Goal: Task Accomplishment & Management: Manage account settings

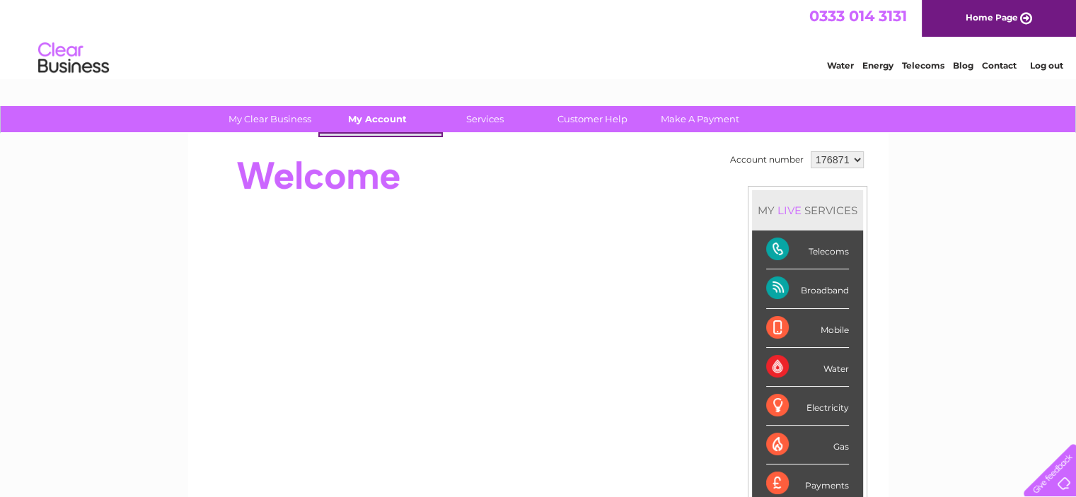
click at [386, 119] on link "My Account" at bounding box center [377, 119] width 117 height 26
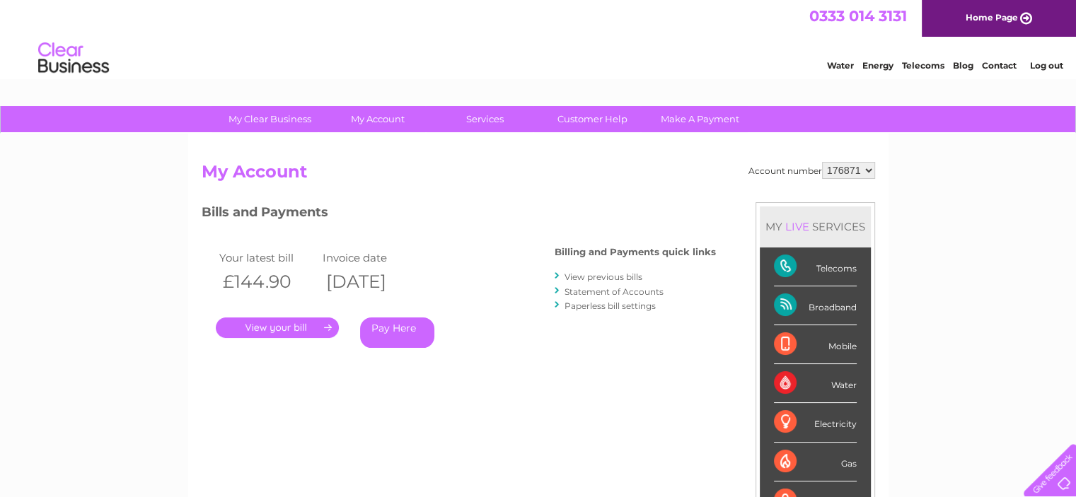
click at [317, 326] on link "." at bounding box center [277, 328] width 123 height 21
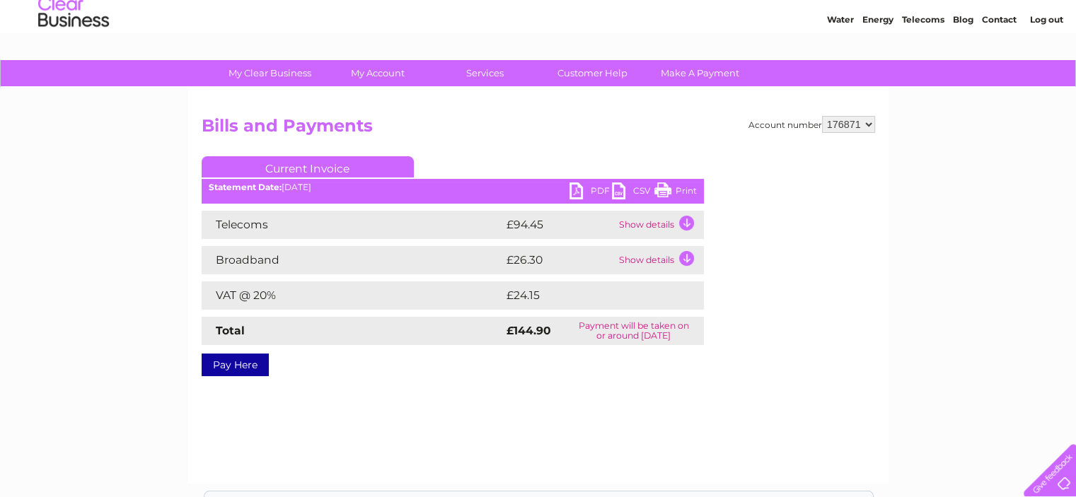
scroll to position [71, 0]
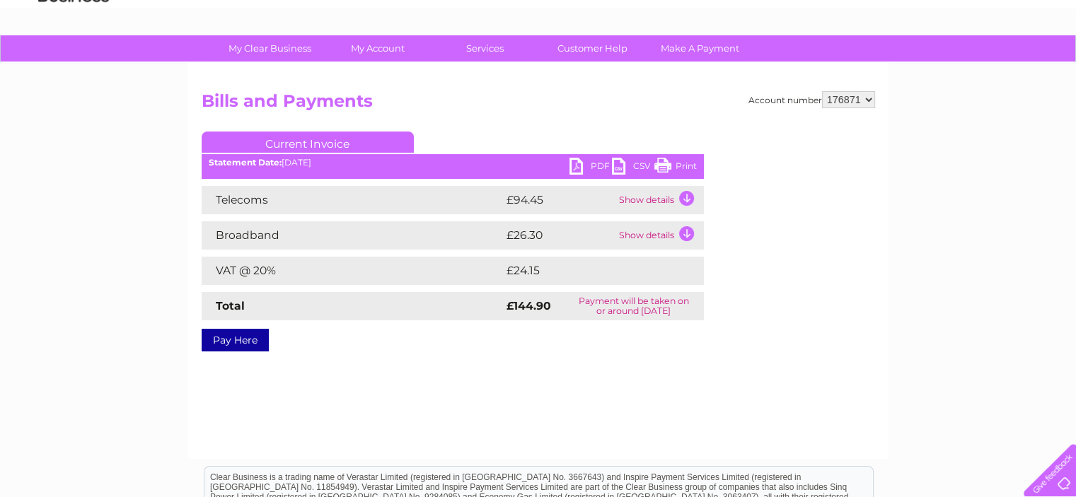
click at [580, 168] on link "PDF" at bounding box center [591, 168] width 42 height 21
click at [591, 163] on link "PDF" at bounding box center [591, 168] width 42 height 21
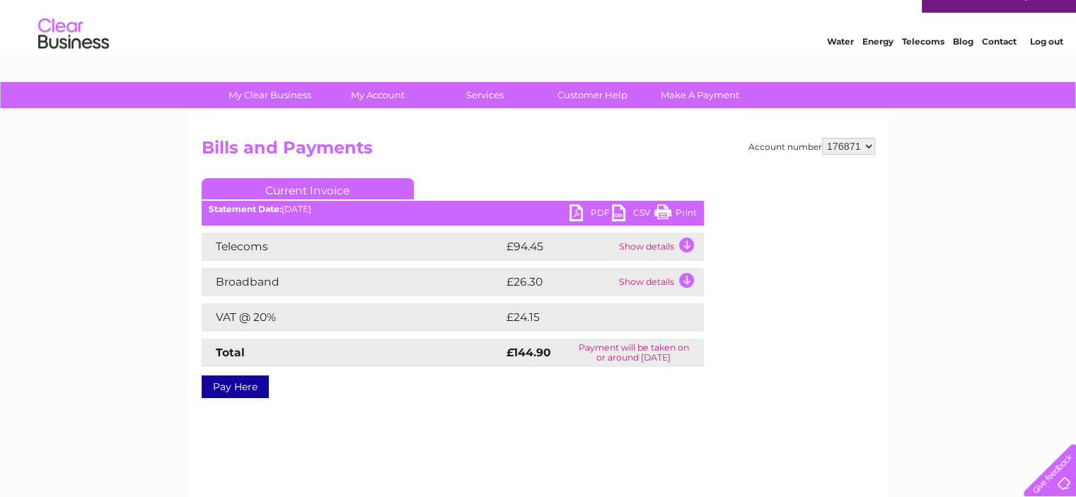
scroll to position [0, 0]
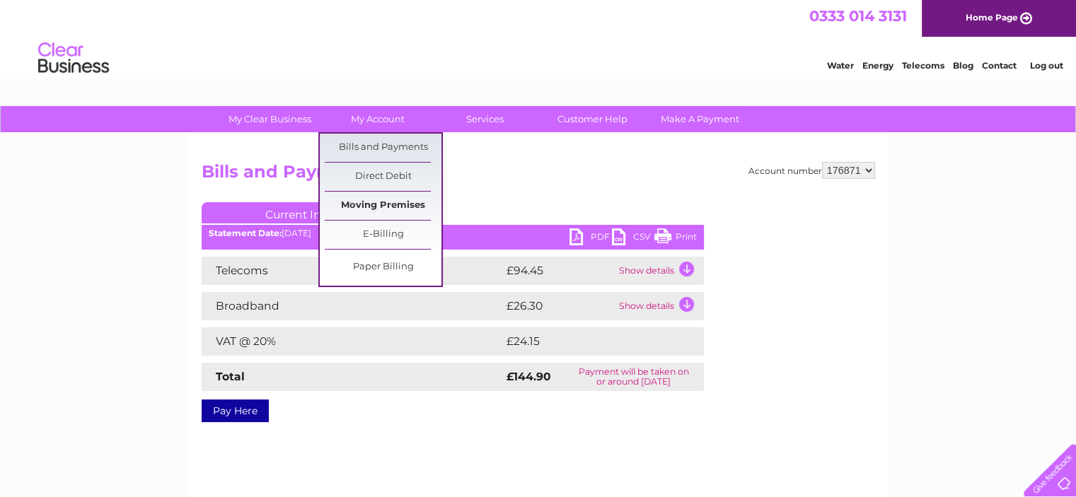
click at [402, 203] on link "Moving Premises" at bounding box center [383, 206] width 117 height 28
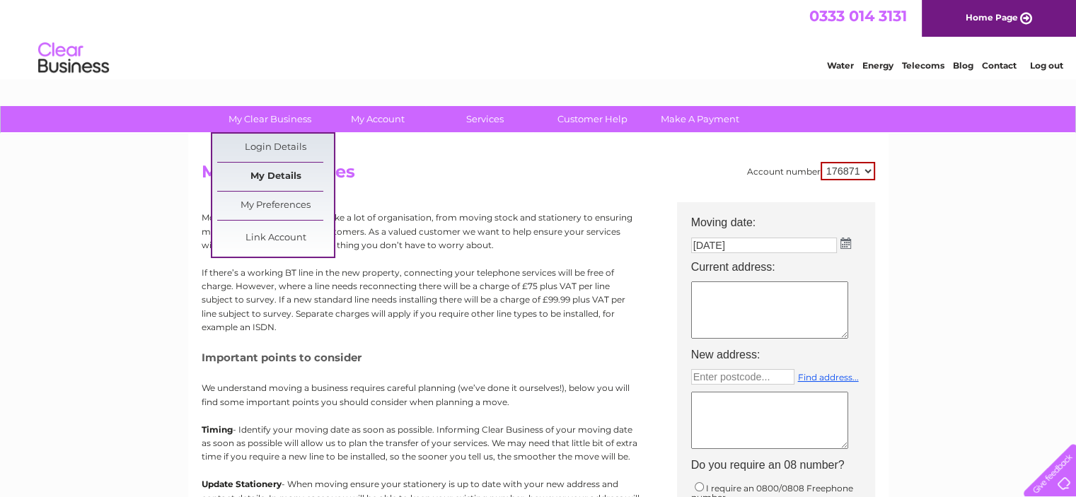
click at [282, 173] on link "My Details" at bounding box center [275, 177] width 117 height 28
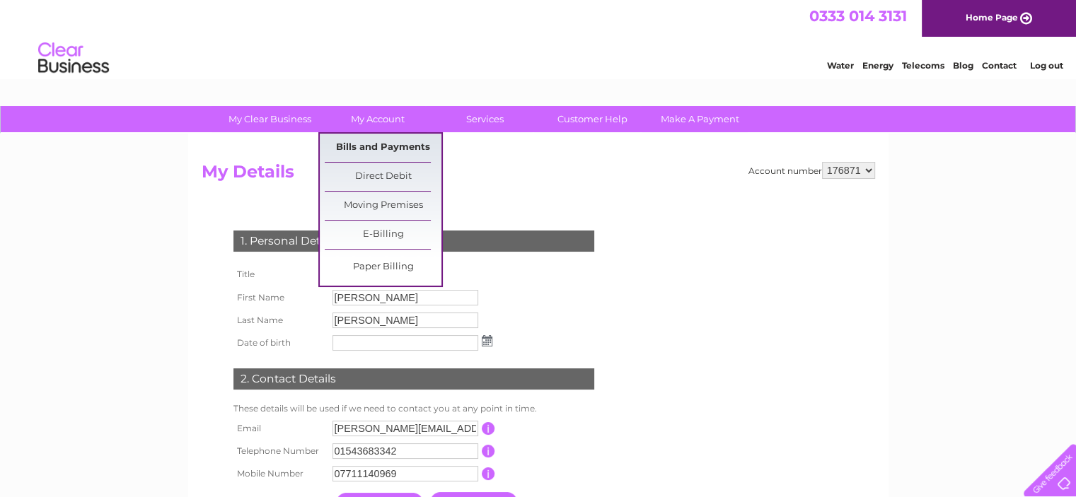
click at [378, 149] on link "Bills and Payments" at bounding box center [383, 148] width 117 height 28
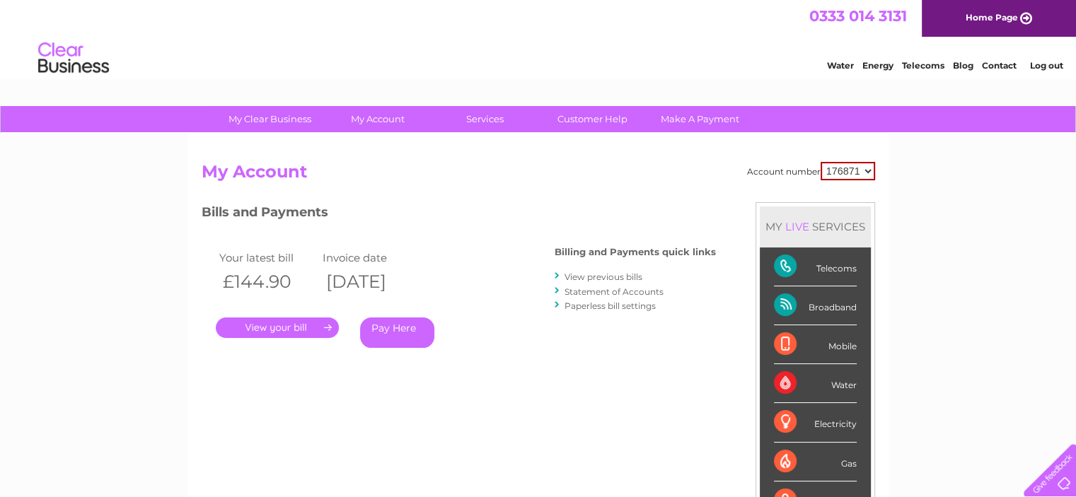
click at [596, 291] on link "Statement of Accounts" at bounding box center [614, 292] width 99 height 11
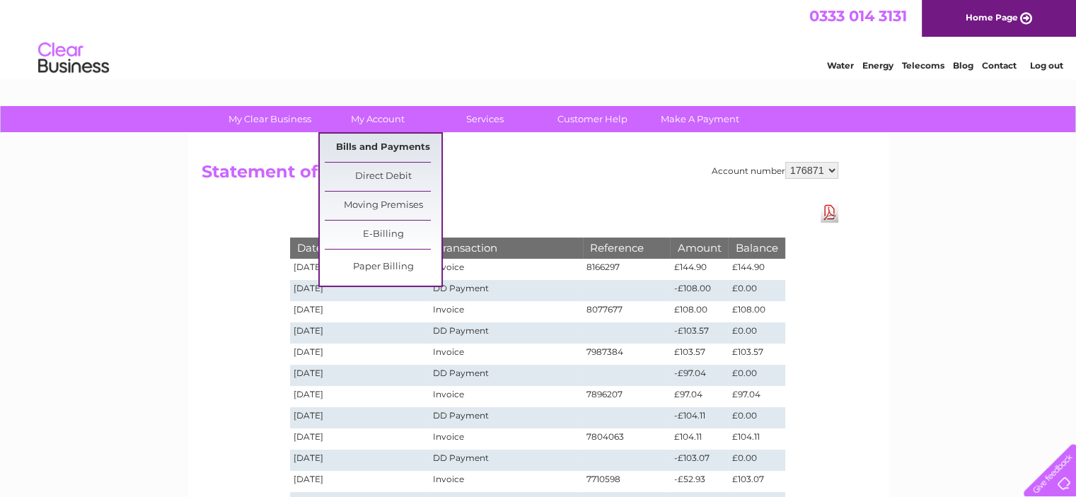
click at [380, 147] on link "Bills and Payments" at bounding box center [383, 148] width 117 height 28
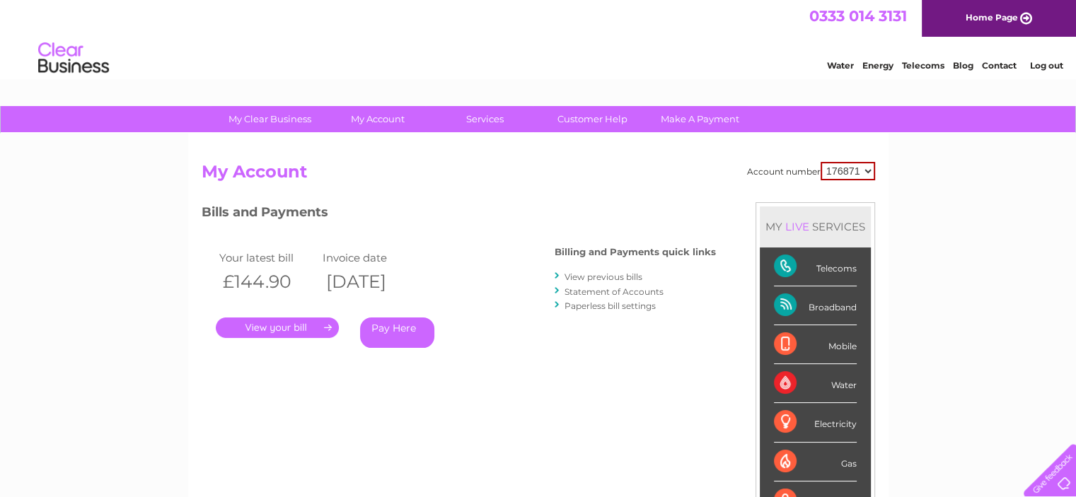
click at [596, 277] on link "View previous bills" at bounding box center [604, 277] width 78 height 11
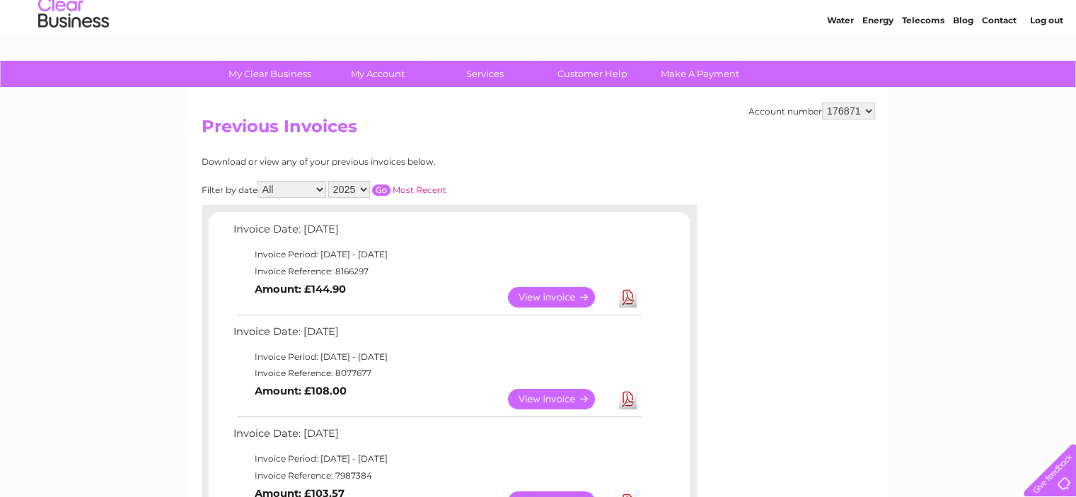
scroll to position [141, 0]
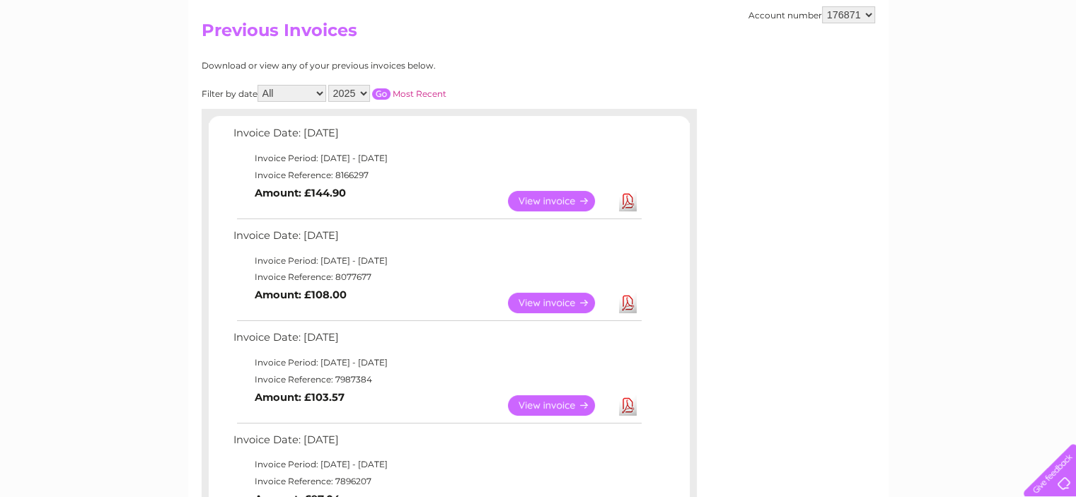
click at [560, 303] on link "View" at bounding box center [560, 303] width 104 height 21
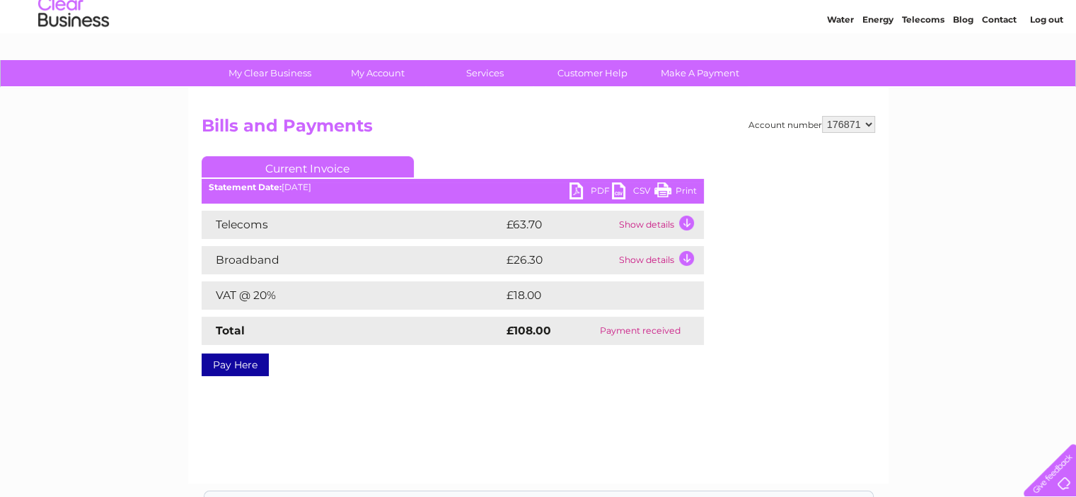
scroll to position [71, 0]
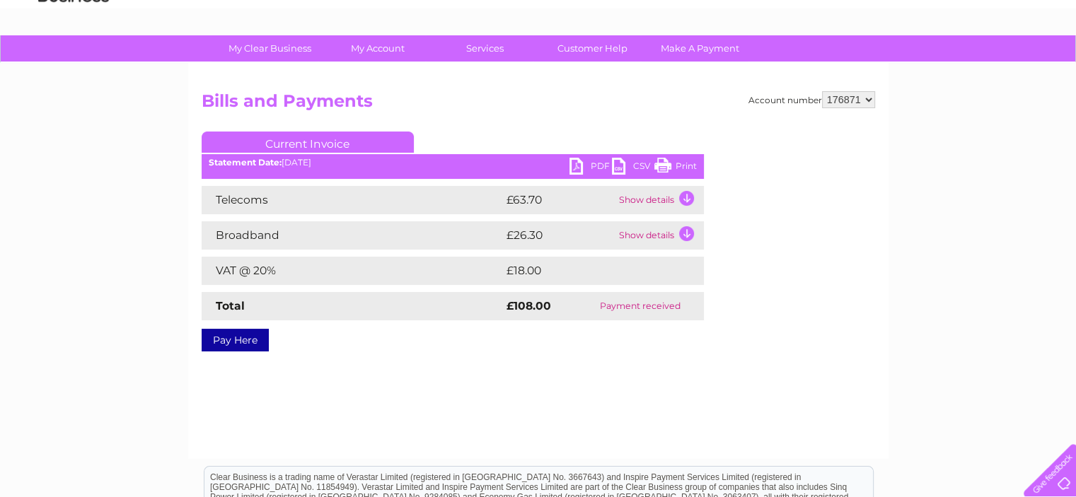
click at [596, 165] on link "PDF" at bounding box center [591, 168] width 42 height 21
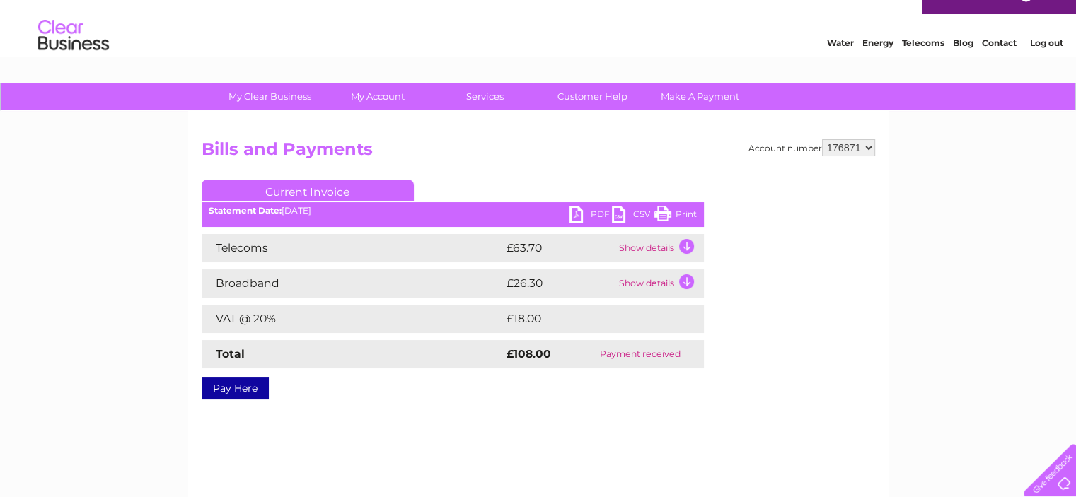
scroll to position [0, 0]
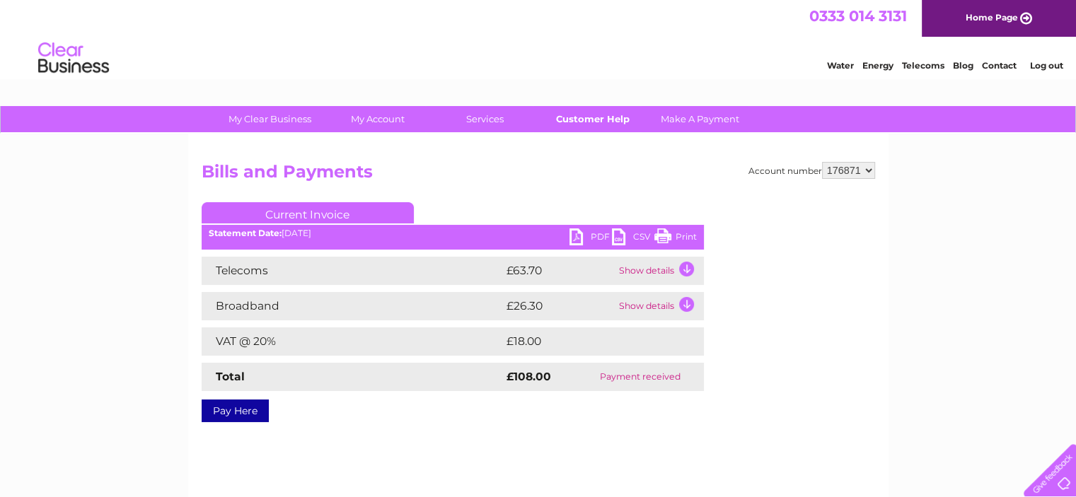
click at [577, 121] on link "Customer Help" at bounding box center [592, 119] width 117 height 26
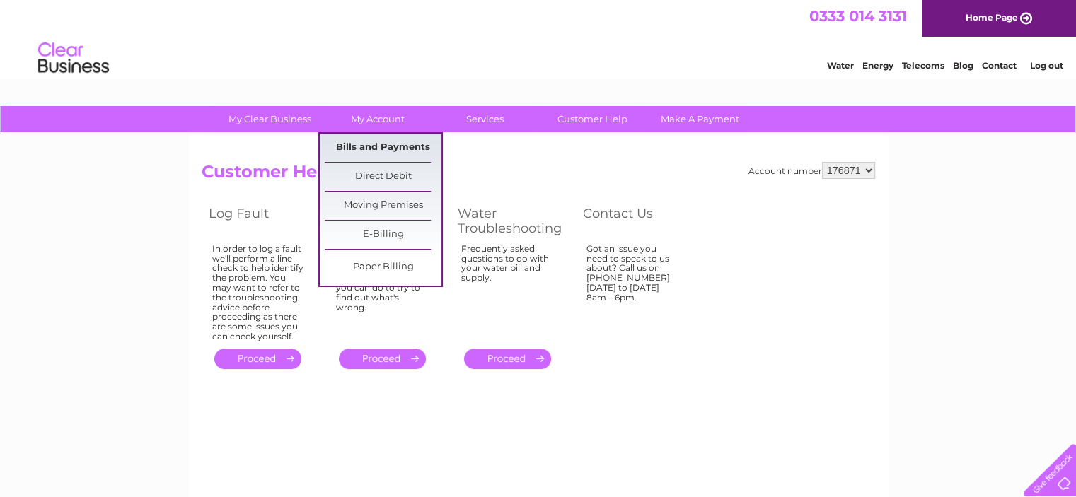
click at [382, 144] on link "Bills and Payments" at bounding box center [383, 148] width 117 height 28
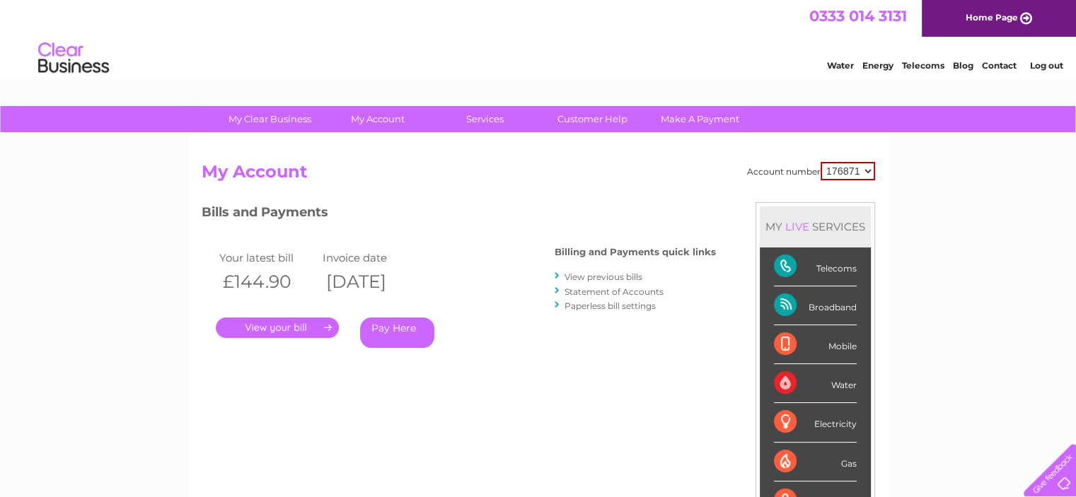
click at [597, 274] on link "View previous bills" at bounding box center [604, 277] width 78 height 11
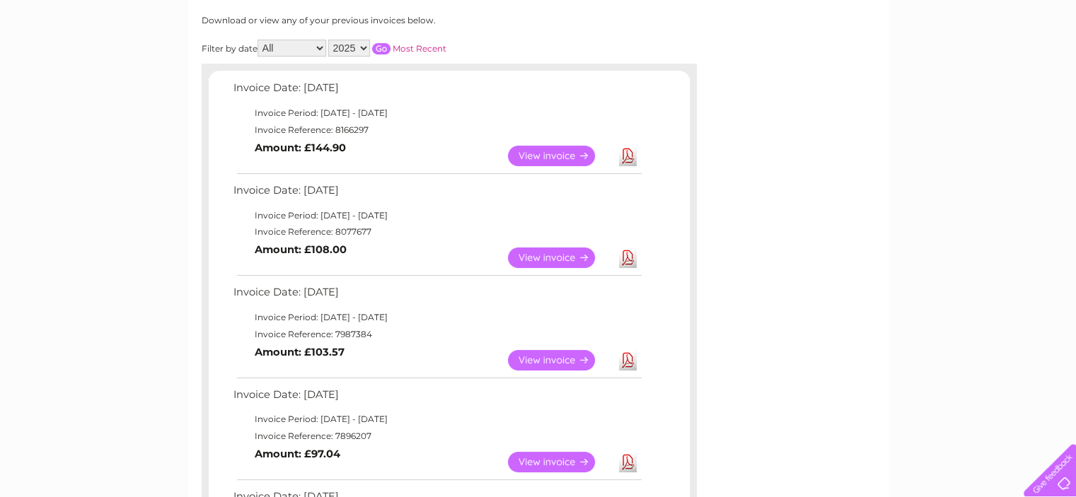
scroll to position [212, 0]
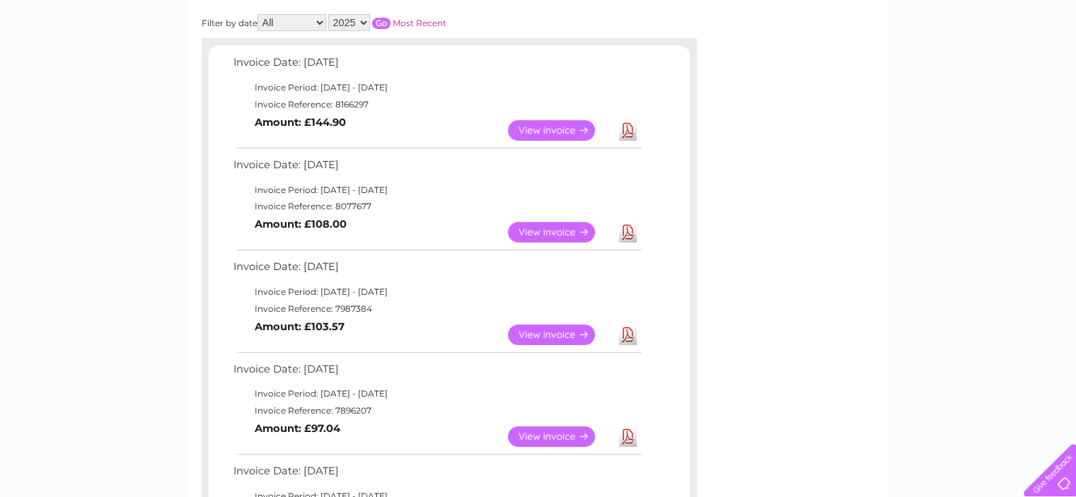
click at [545, 335] on link "View" at bounding box center [560, 335] width 104 height 21
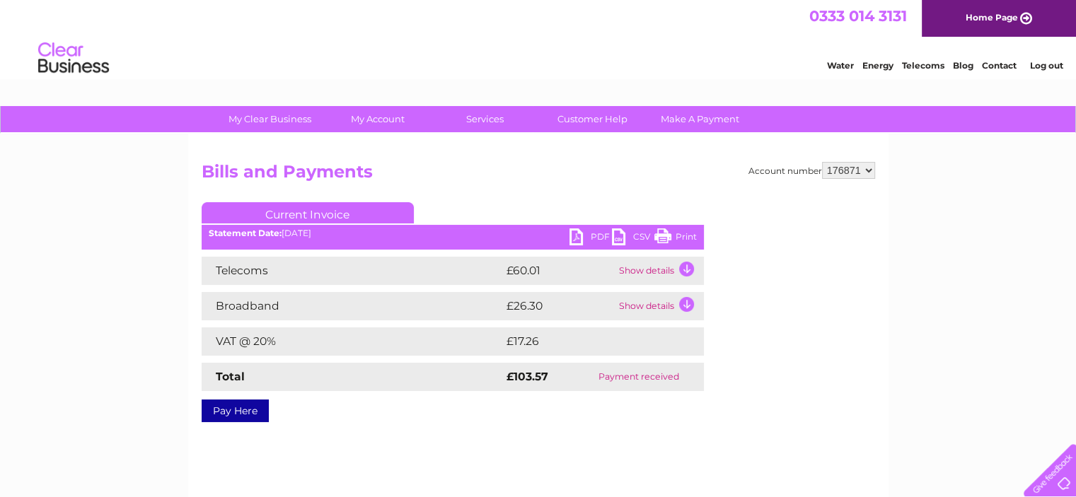
click at [600, 234] on link "PDF" at bounding box center [591, 239] width 42 height 21
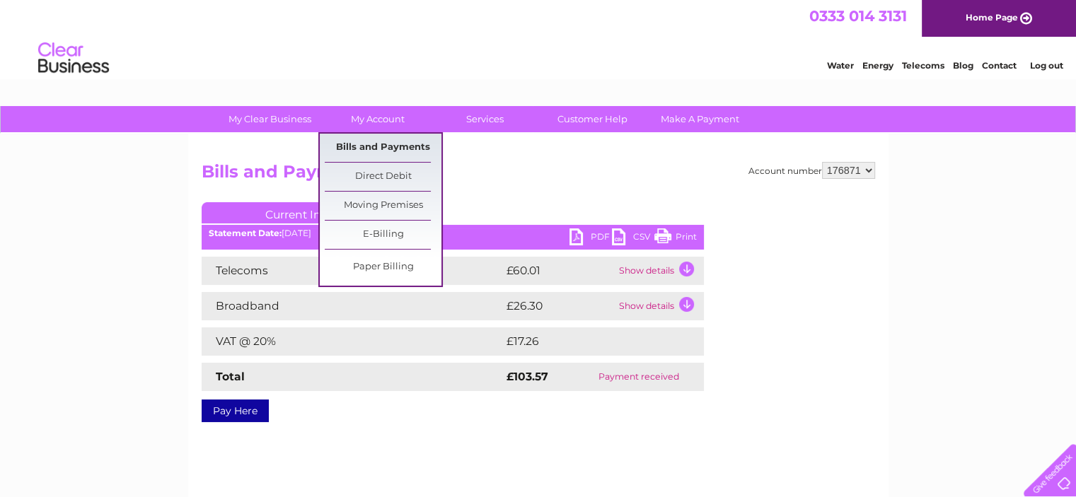
click at [394, 148] on link "Bills and Payments" at bounding box center [383, 148] width 117 height 28
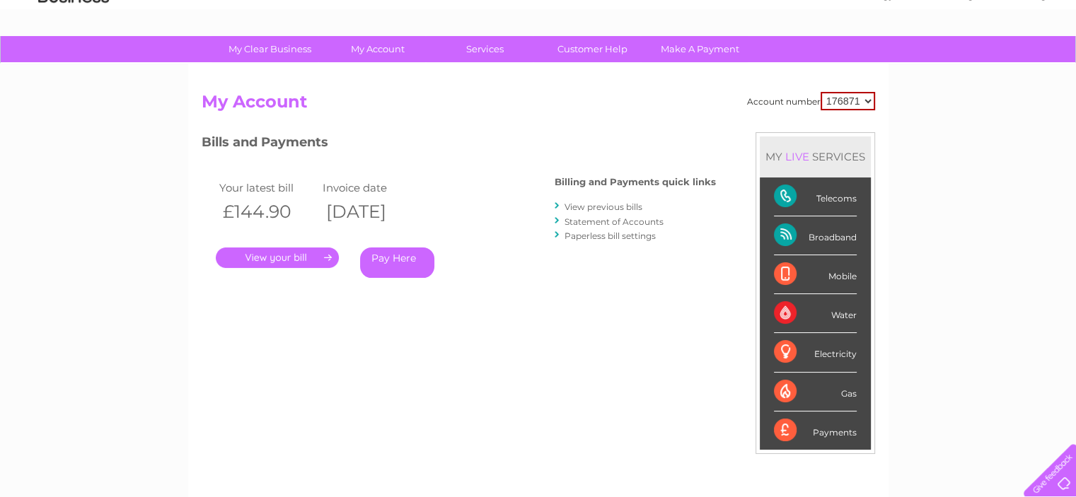
scroll to position [71, 0]
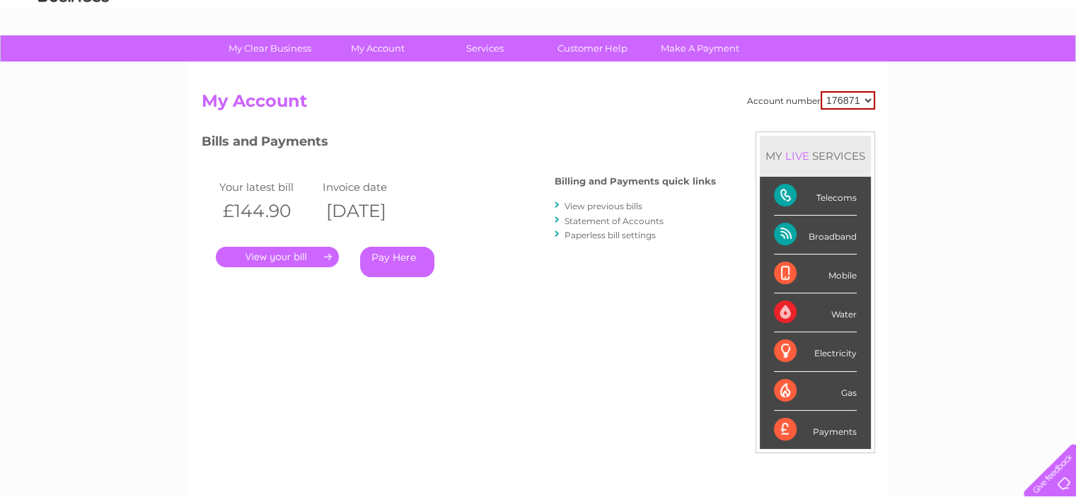
click at [591, 208] on link "View previous bills" at bounding box center [604, 206] width 78 height 11
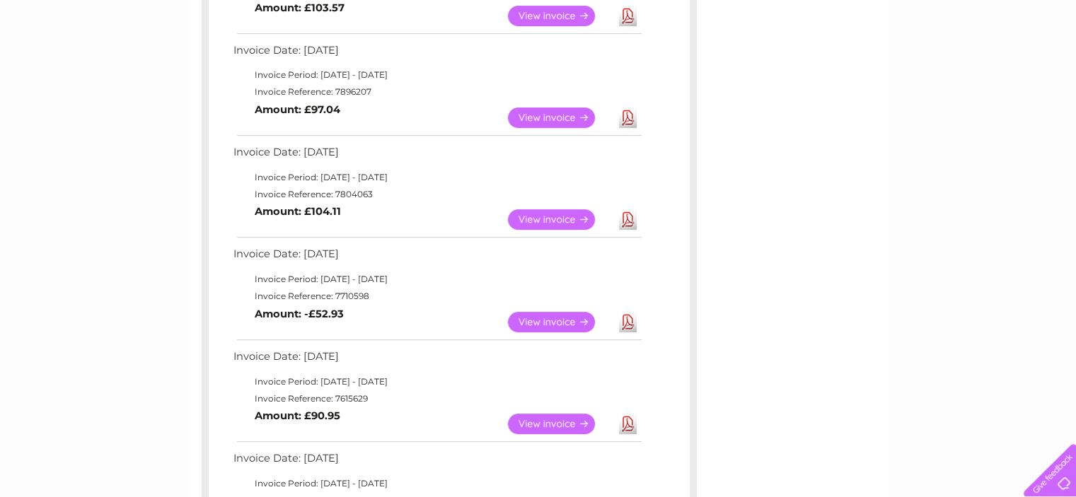
scroll to position [566, 0]
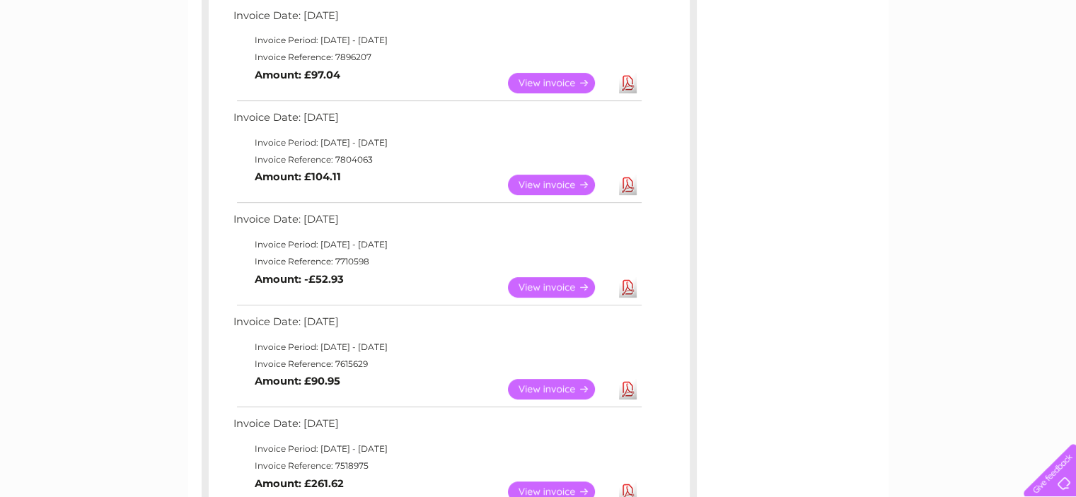
click at [543, 184] on link "View" at bounding box center [560, 185] width 104 height 21
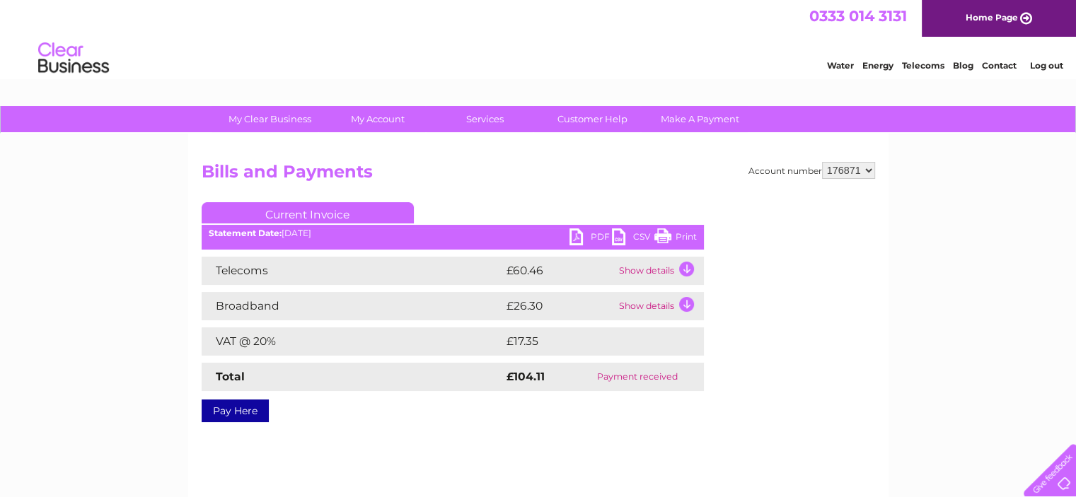
click at [594, 236] on link "PDF" at bounding box center [591, 239] width 42 height 21
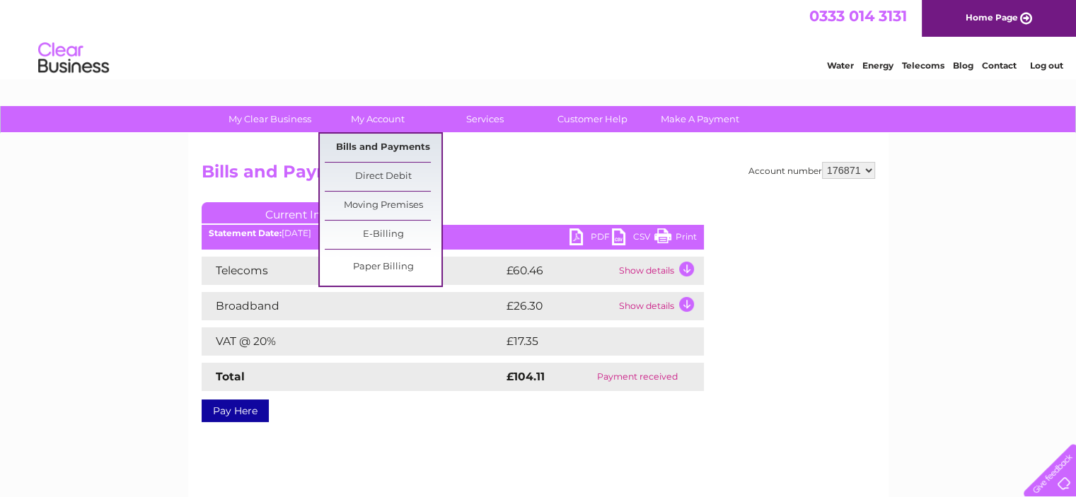
click at [388, 146] on link "Bills and Payments" at bounding box center [383, 148] width 117 height 28
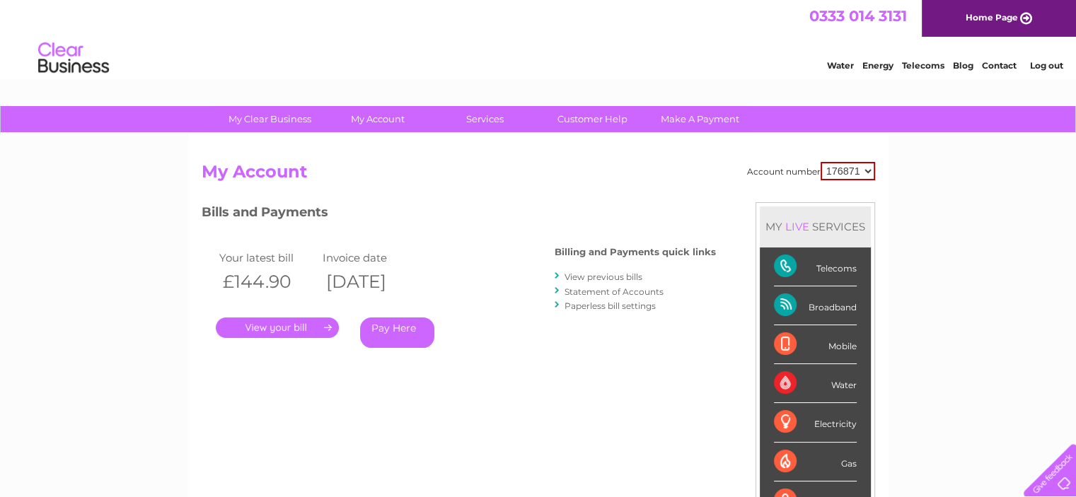
scroll to position [71, 0]
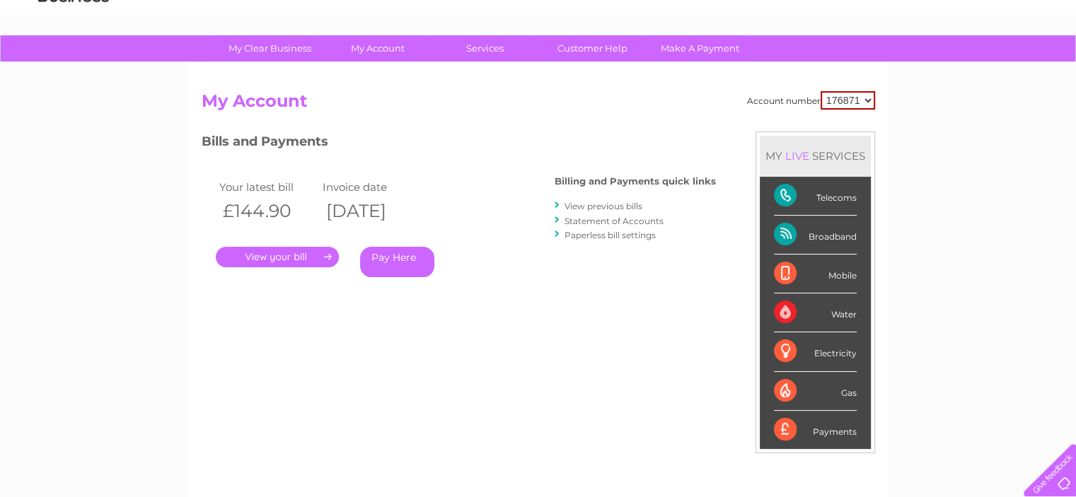
click at [614, 204] on link "View previous bills" at bounding box center [604, 206] width 78 height 11
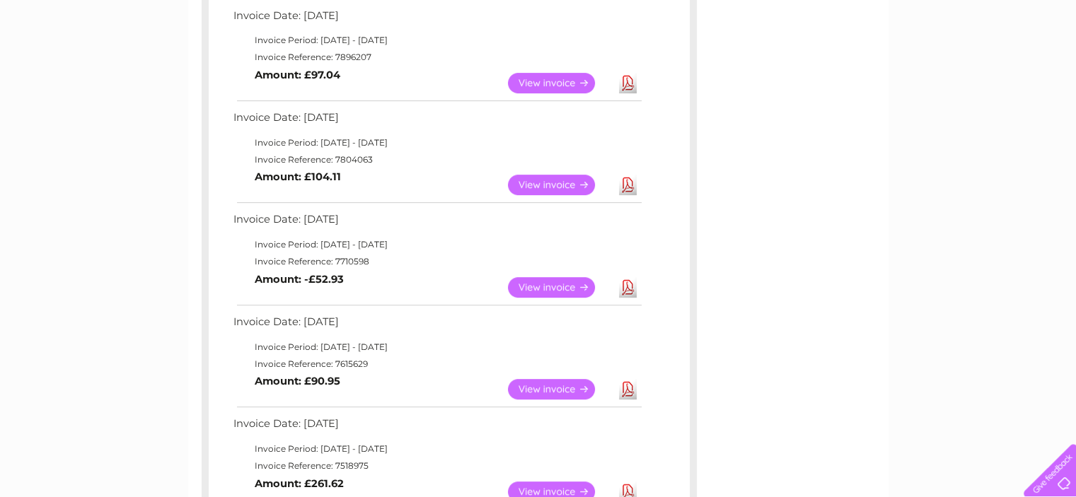
scroll to position [637, 0]
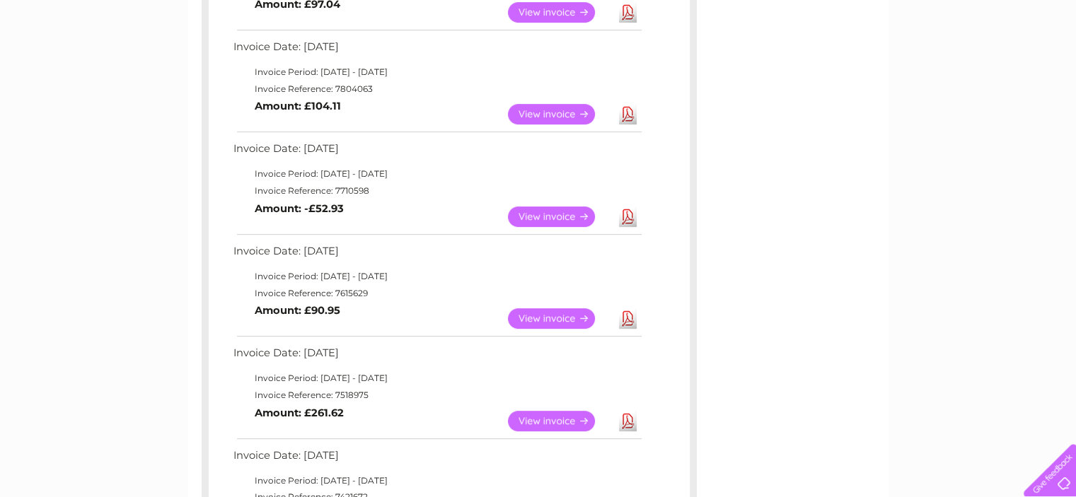
click at [539, 319] on link "View" at bounding box center [560, 318] width 104 height 21
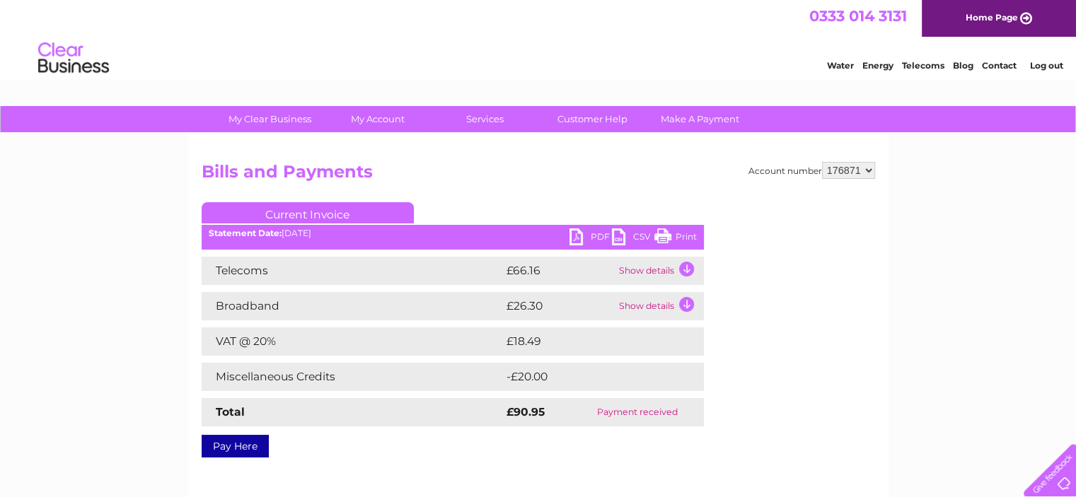
click at [597, 234] on link "PDF" at bounding box center [591, 239] width 42 height 21
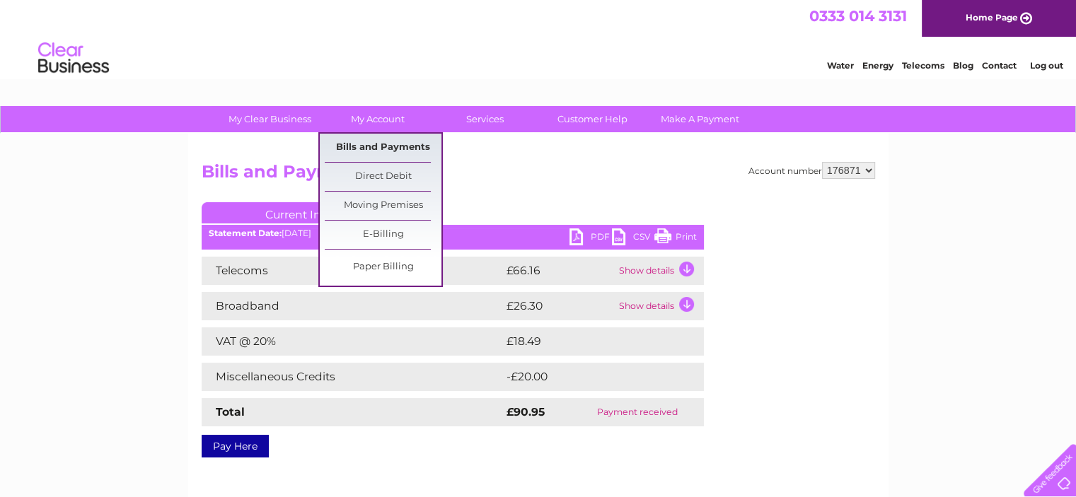
click at [391, 147] on link "Bills and Payments" at bounding box center [383, 148] width 117 height 28
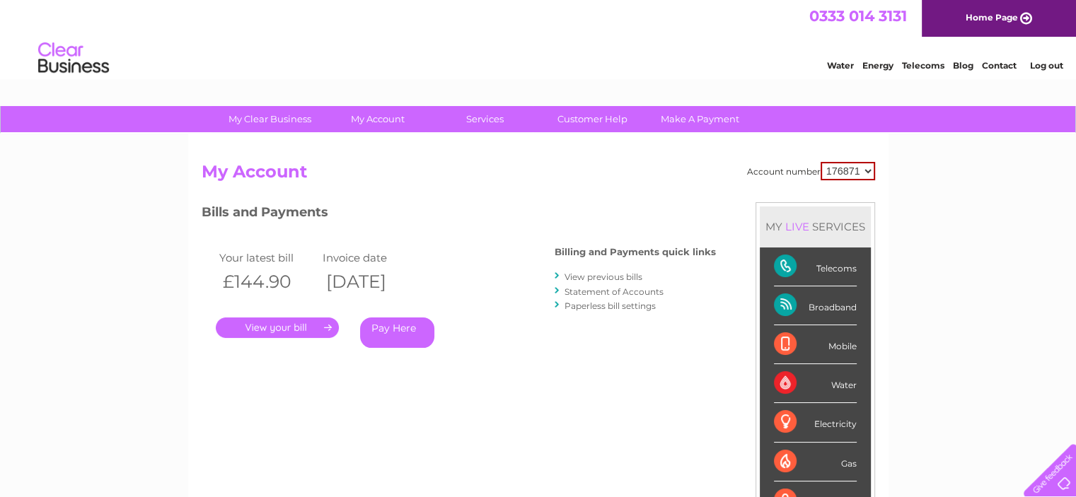
click at [599, 274] on link "View previous bills" at bounding box center [604, 277] width 78 height 11
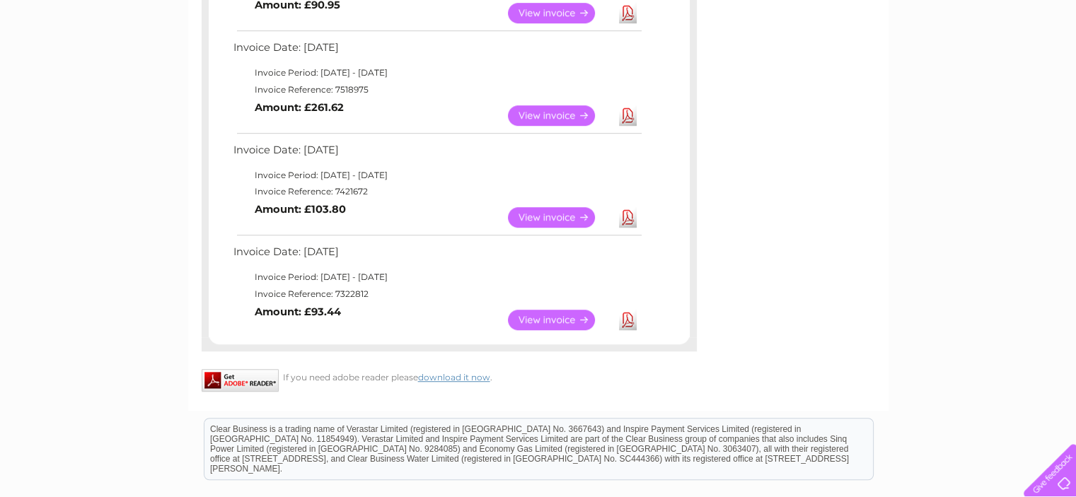
scroll to position [920, 0]
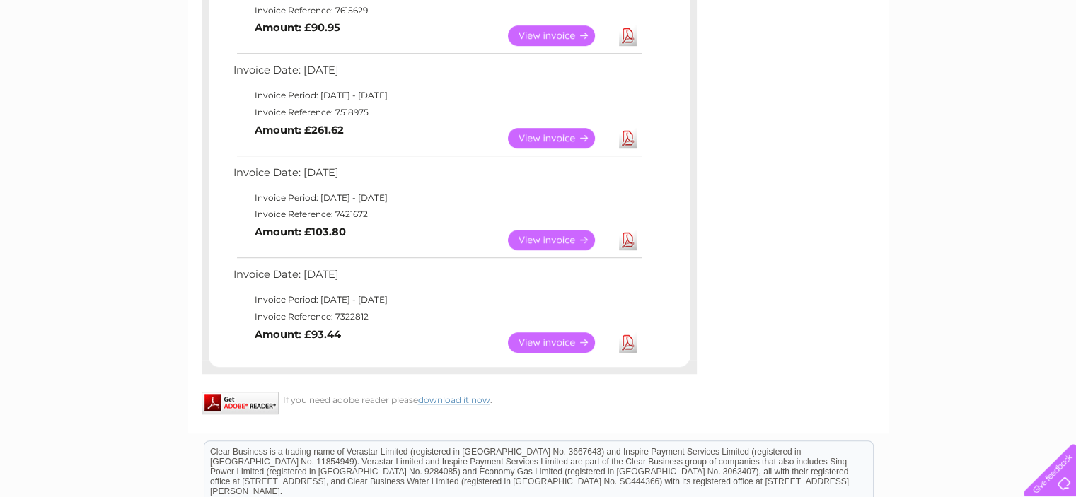
click at [562, 345] on link "View" at bounding box center [560, 343] width 104 height 21
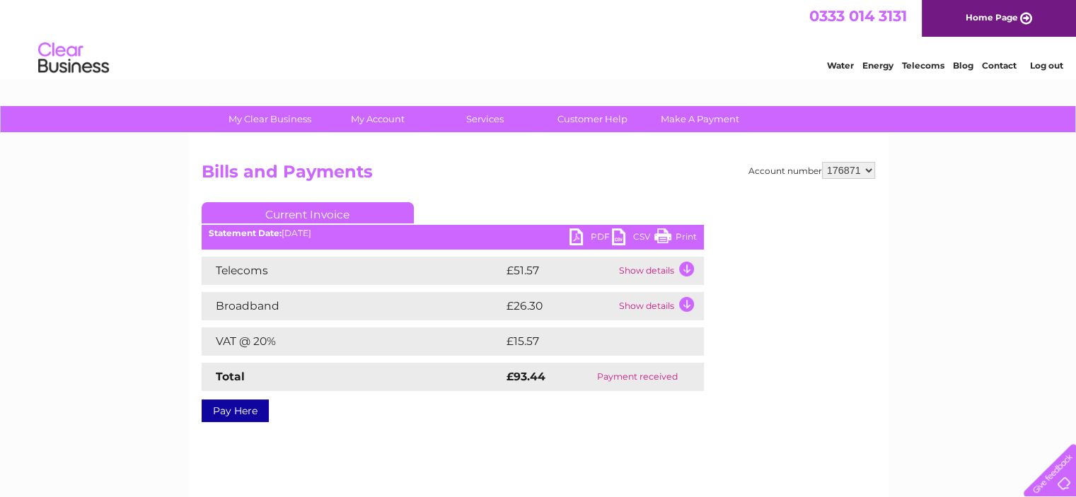
click at [591, 231] on link "PDF" at bounding box center [591, 239] width 42 height 21
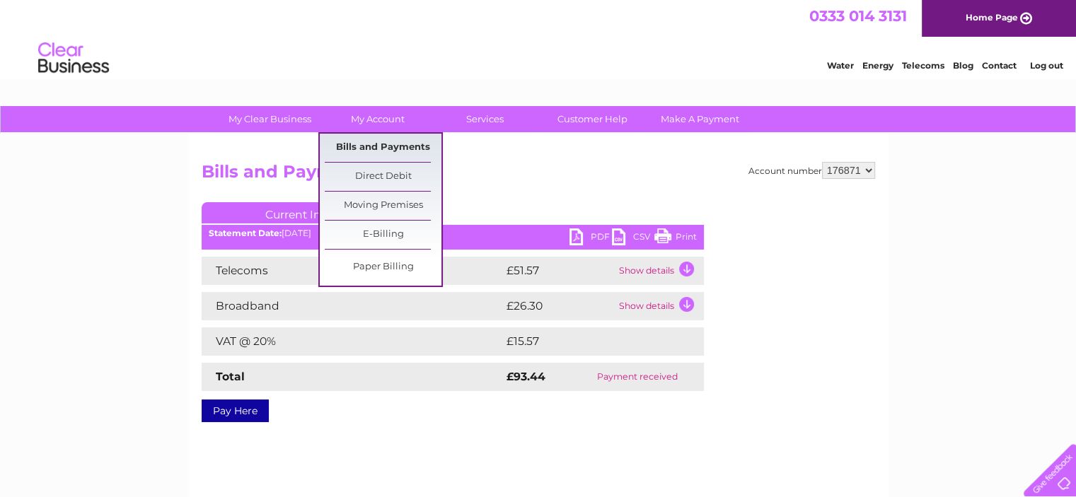
click at [383, 143] on link "Bills and Payments" at bounding box center [383, 148] width 117 height 28
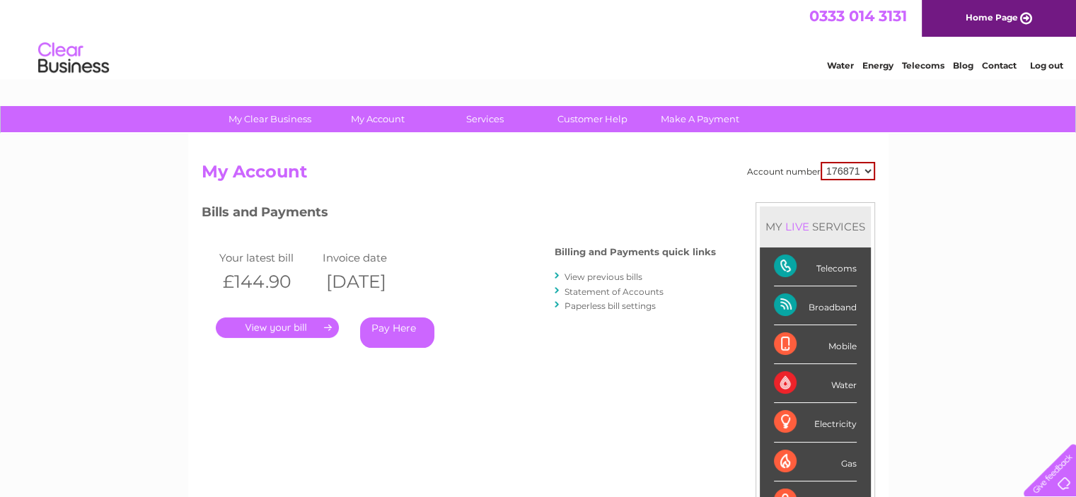
click at [596, 276] on link "View previous bills" at bounding box center [604, 277] width 78 height 11
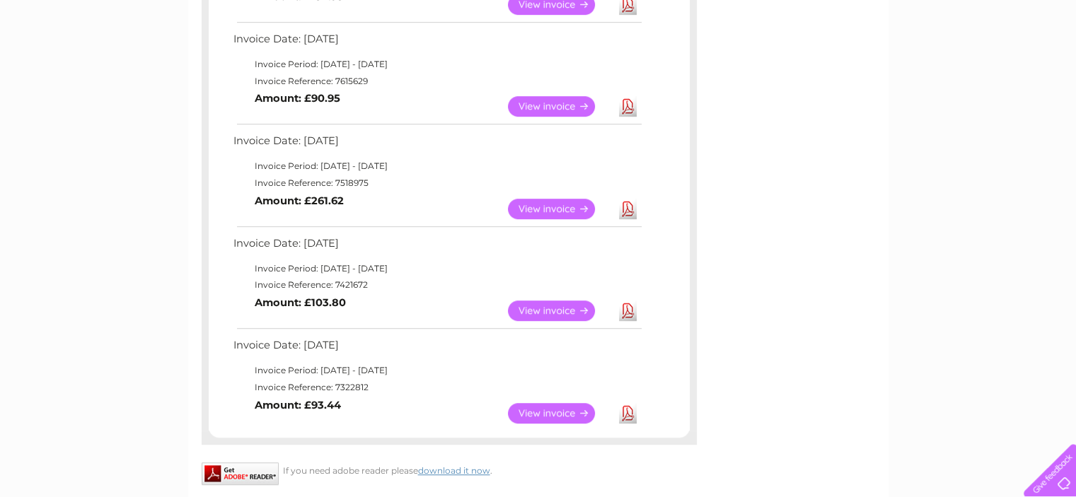
scroll to position [920, 0]
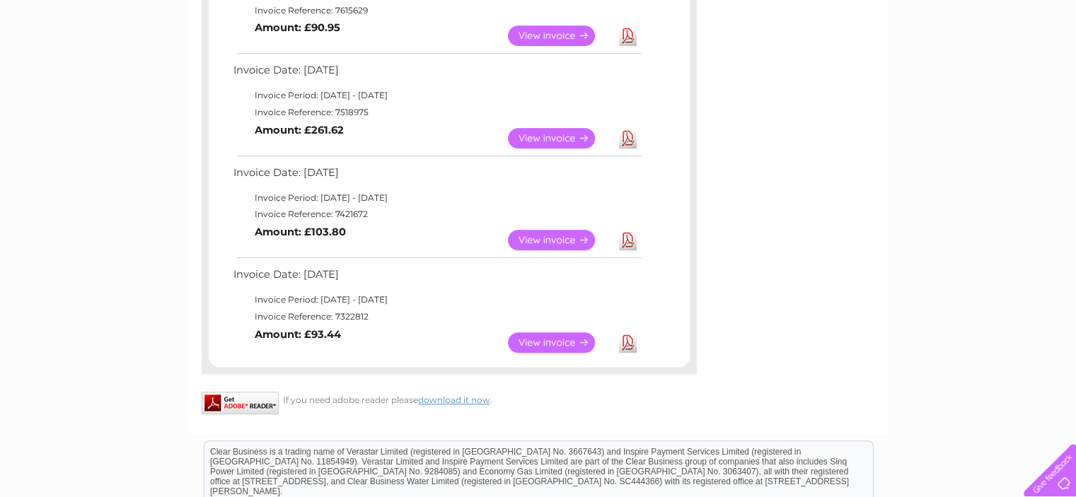
click at [567, 339] on link "View" at bounding box center [560, 343] width 104 height 21
